Goal: Transaction & Acquisition: Purchase product/service

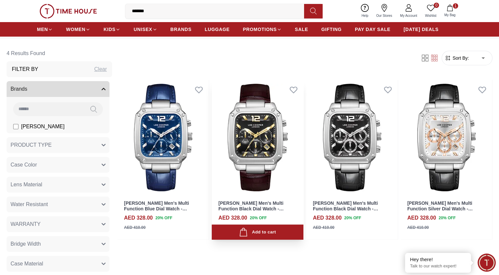
scroll to position [45, 0]
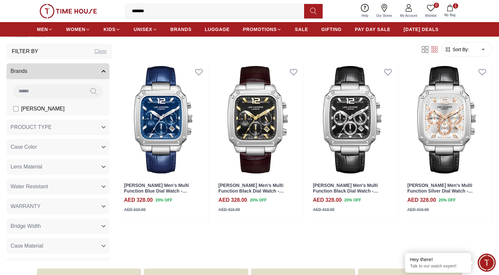
click at [75, 9] on img at bounding box center [68, 11] width 57 height 15
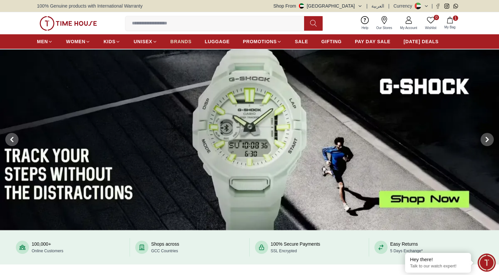
click at [182, 41] on span "BRANDS" at bounding box center [180, 41] width 21 height 7
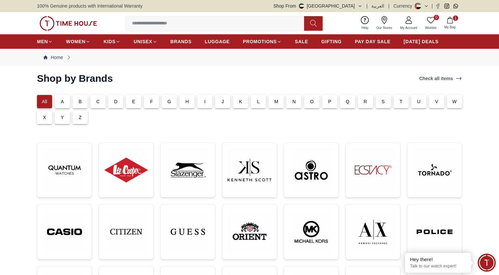
click at [159, 22] on input at bounding box center [217, 23] width 184 height 13
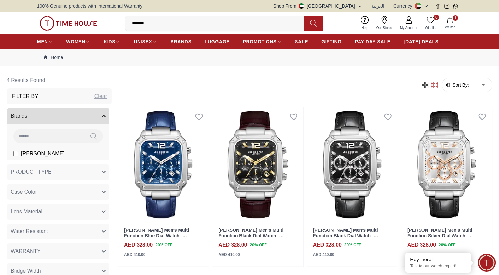
click at [70, 28] on img at bounding box center [68, 23] width 57 height 15
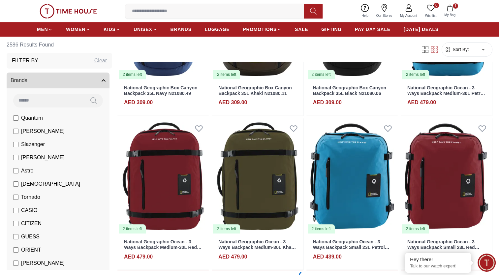
scroll to position [2949, 0]
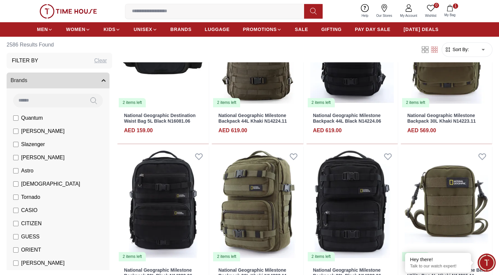
scroll to position [5990, 0]
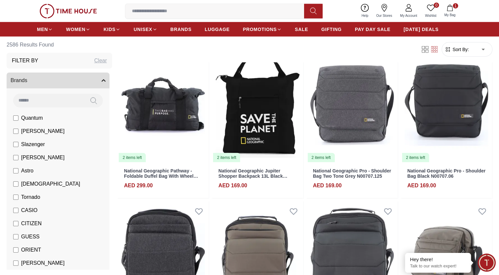
scroll to position [6869, 0]
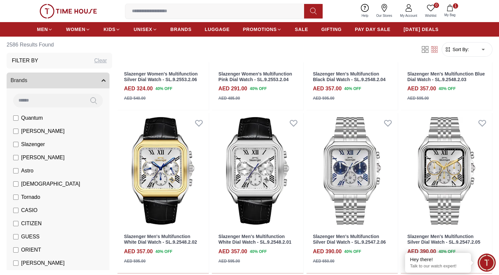
scroll to position [7578, 0]
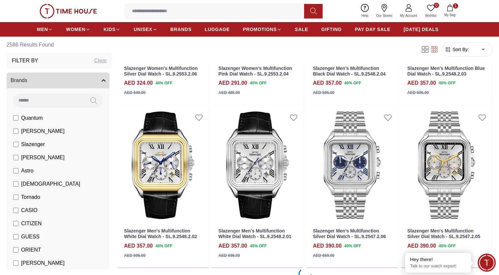
scroll to position [7704, 0]
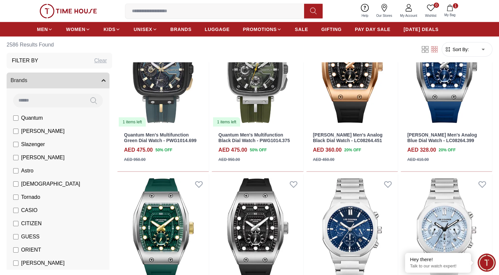
scroll to position [9197, 0]
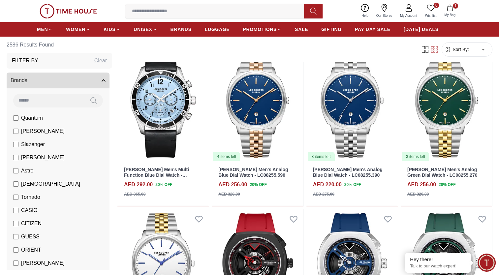
scroll to position [9919, 0]
